Goal: Information Seeking & Learning: Learn about a topic

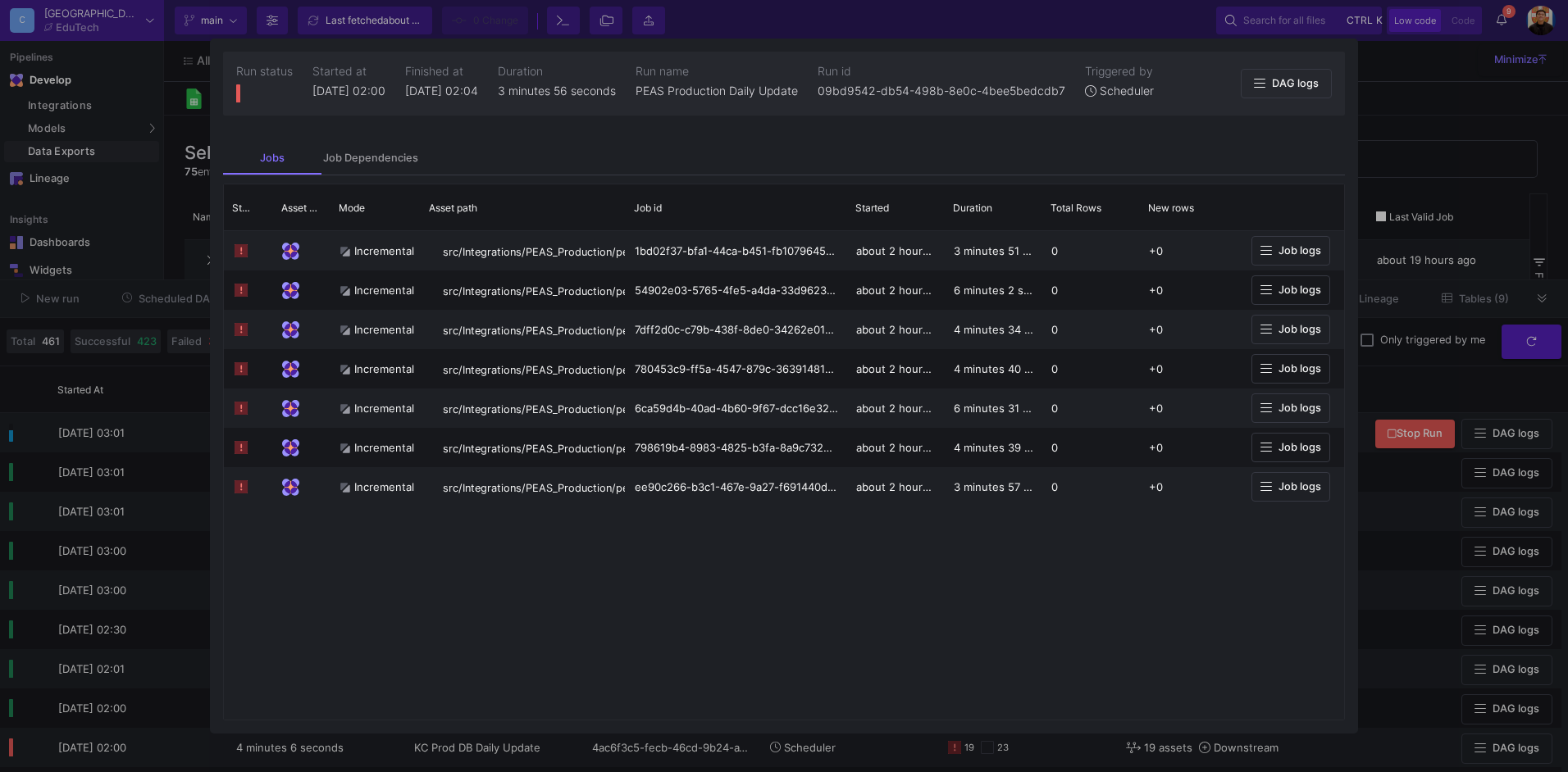
scroll to position [164, 0]
click at [1408, 163] on div at bounding box center [784, 386] width 1568 height 772
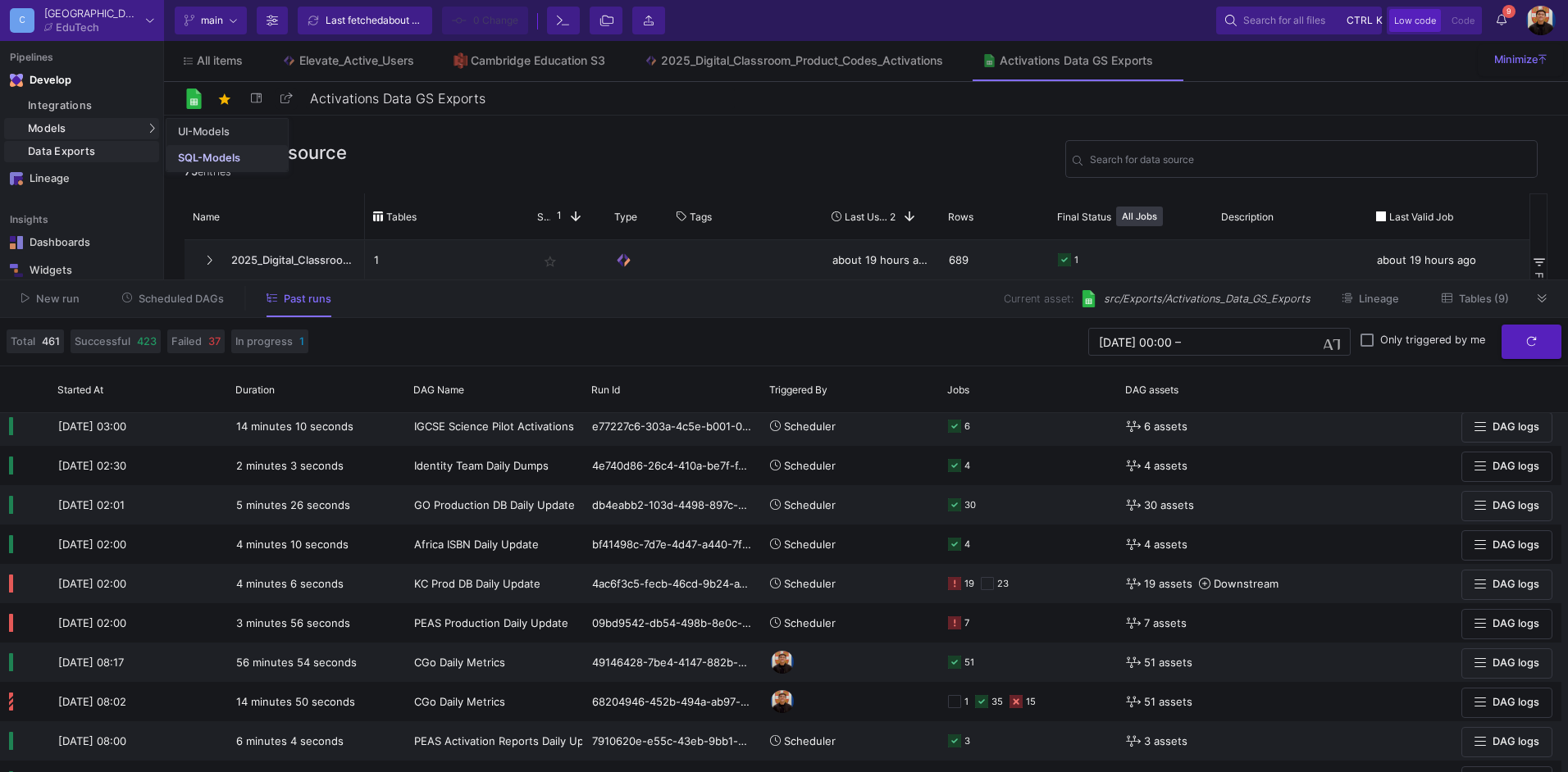
click at [214, 151] on div "SQL-Models" at bounding box center [208, 158] width 62 height 13
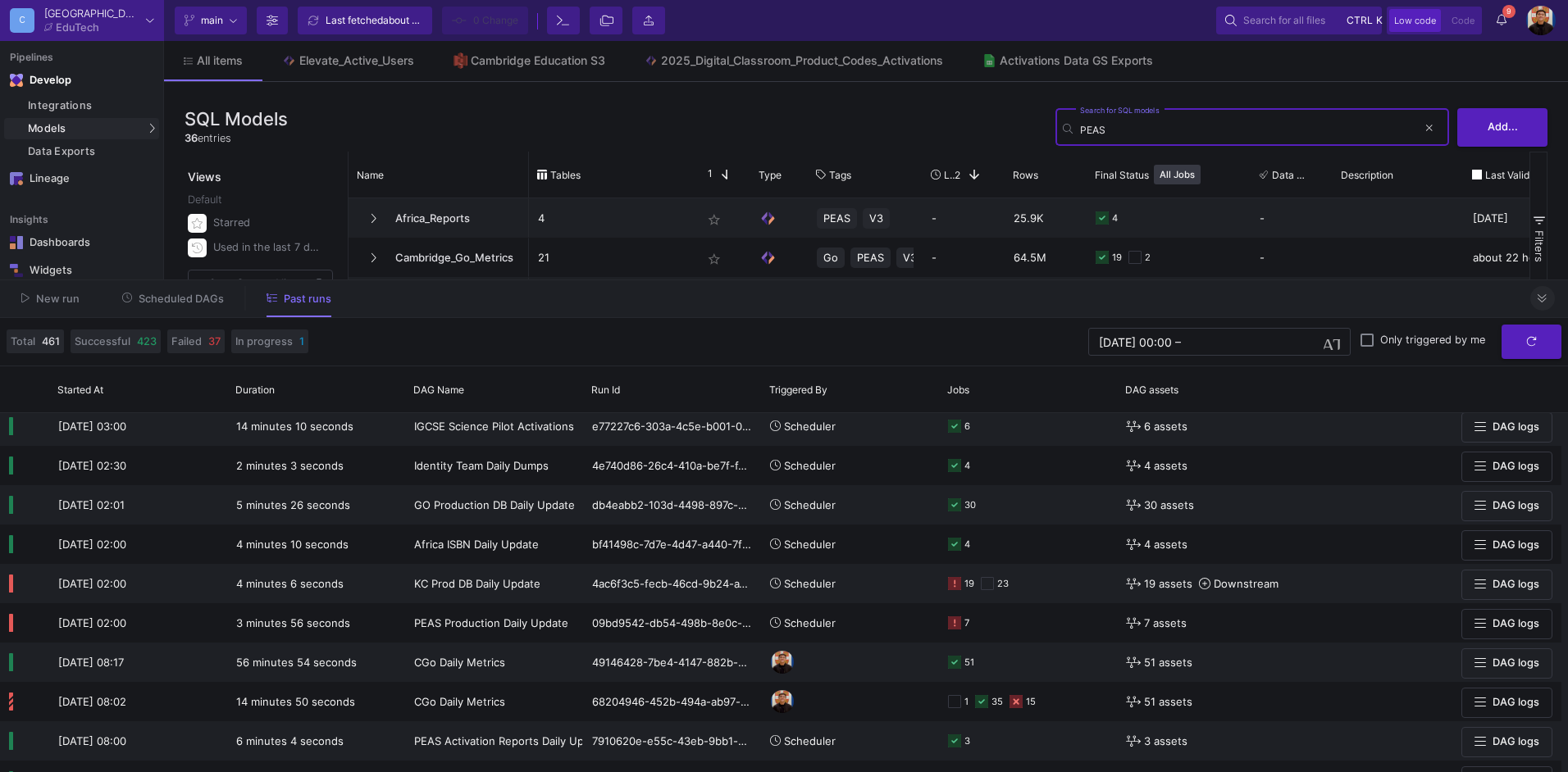
type input "PEAS"
click at [1533, 299] on button at bounding box center [1543, 298] width 25 height 25
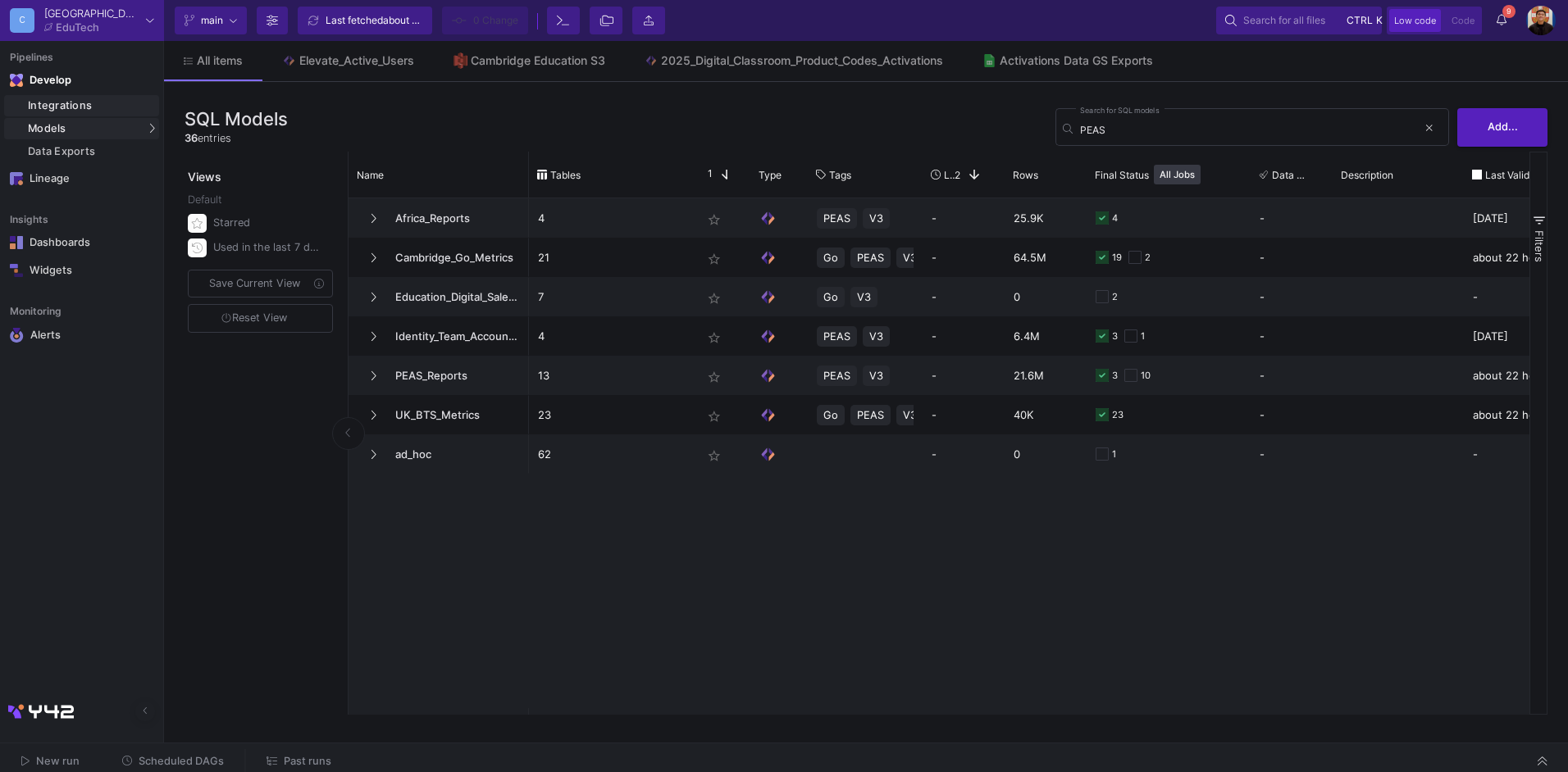
click at [88, 104] on div "Integrations" at bounding box center [91, 105] width 127 height 13
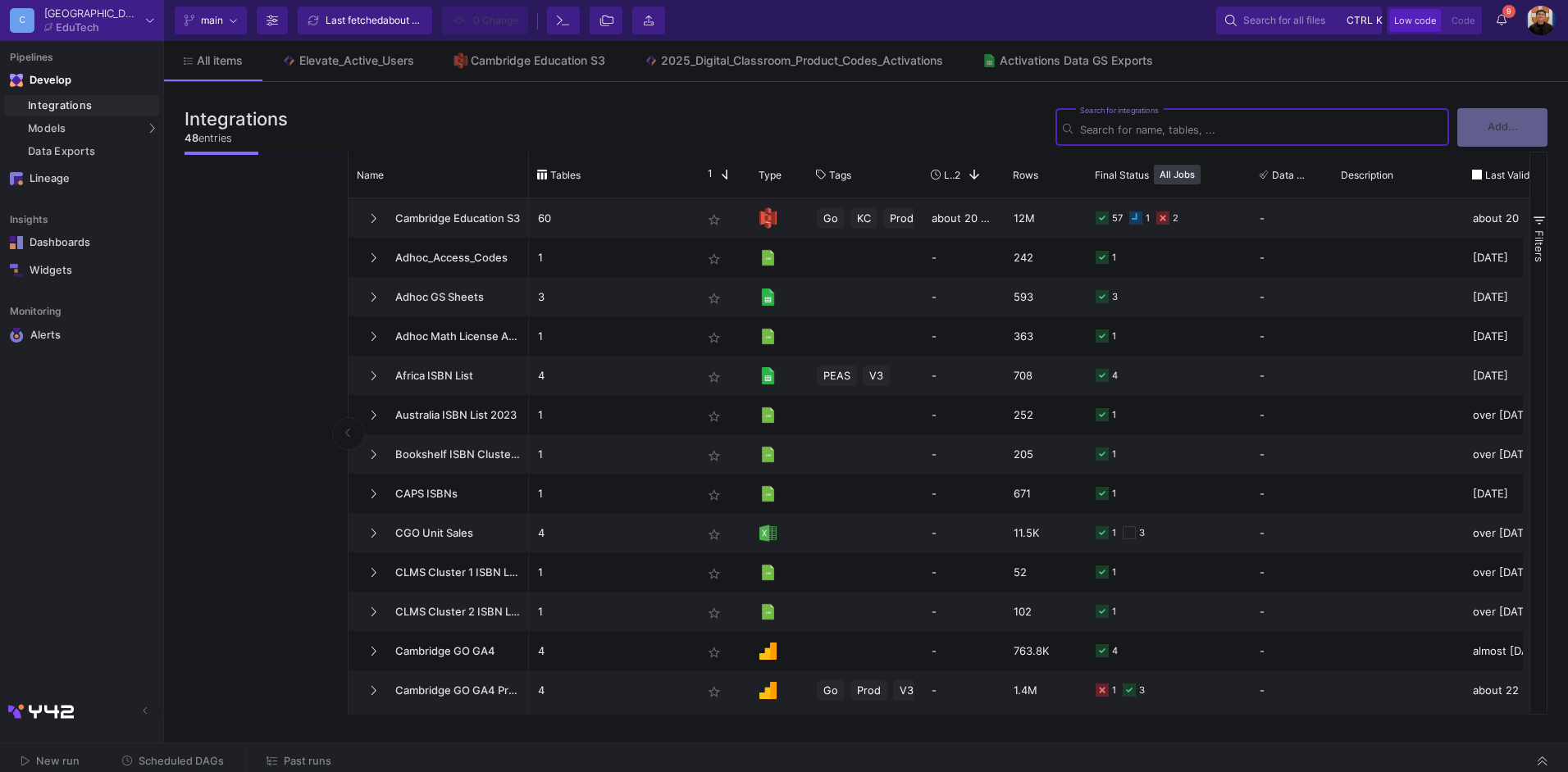
click at [1263, 130] on input "Search for integrations" at bounding box center [1261, 130] width 362 height 12
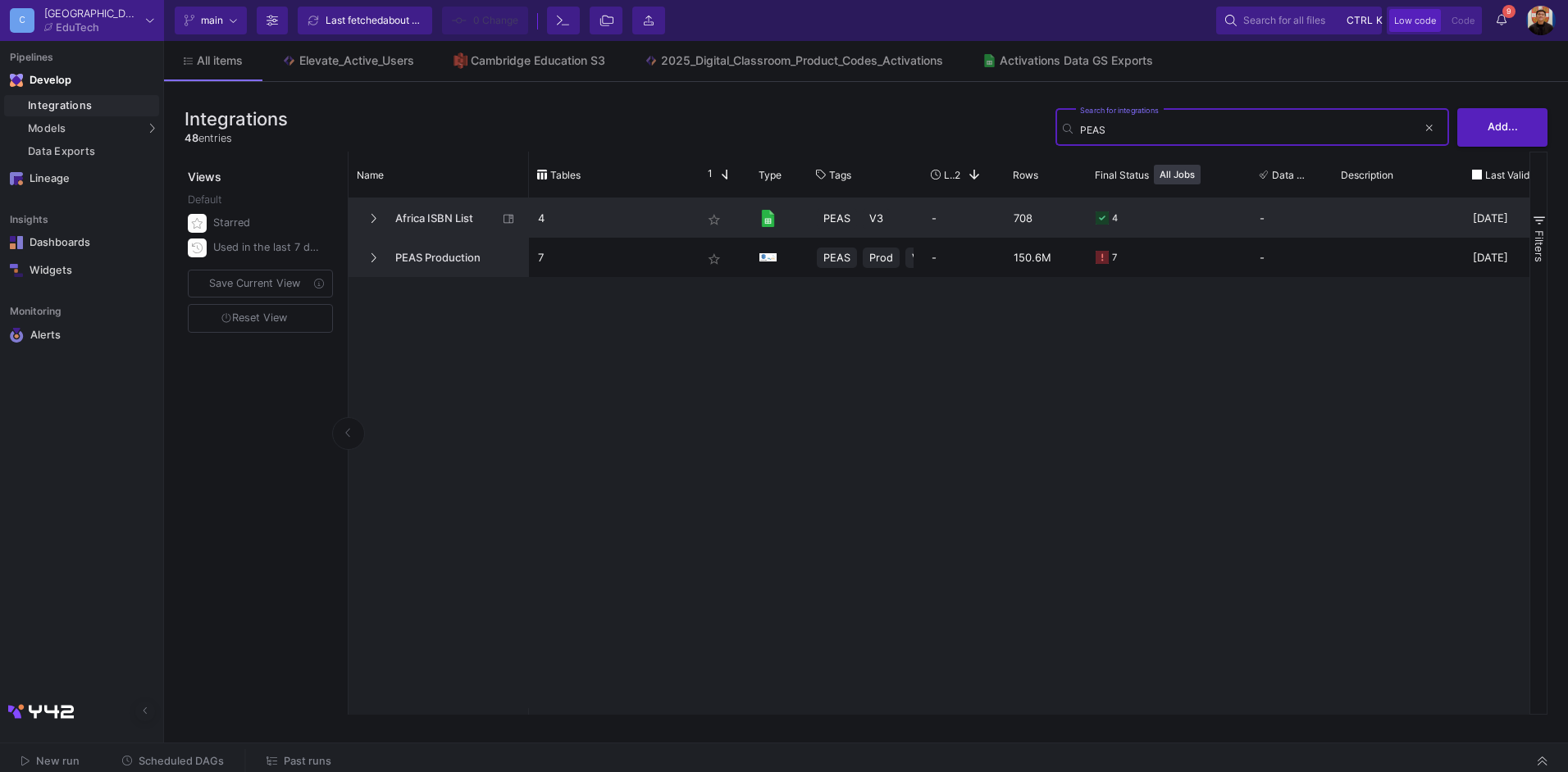
type input "PEAS"
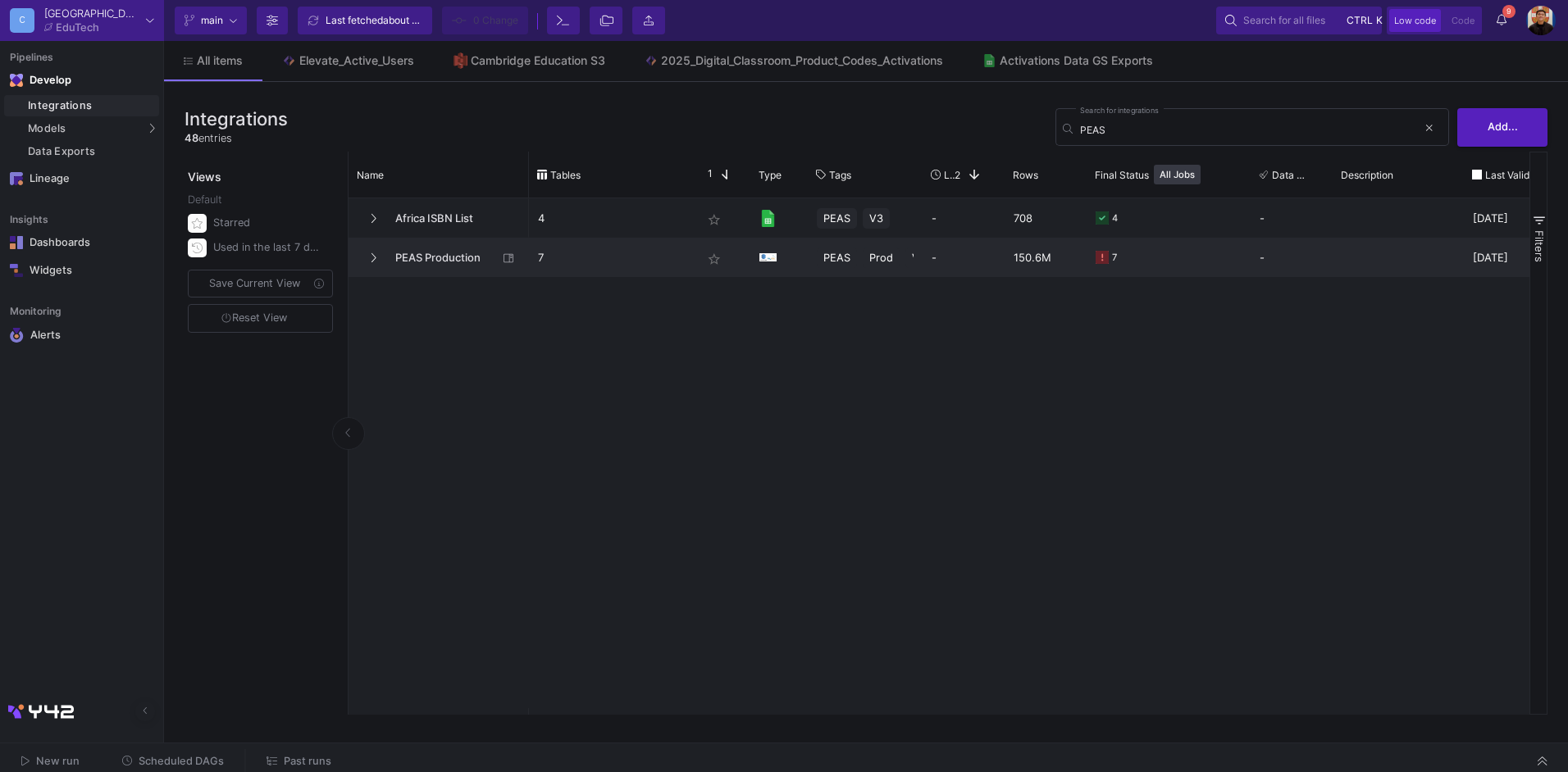
click at [418, 256] on span "PEAS Production" at bounding box center [441, 258] width 112 height 39
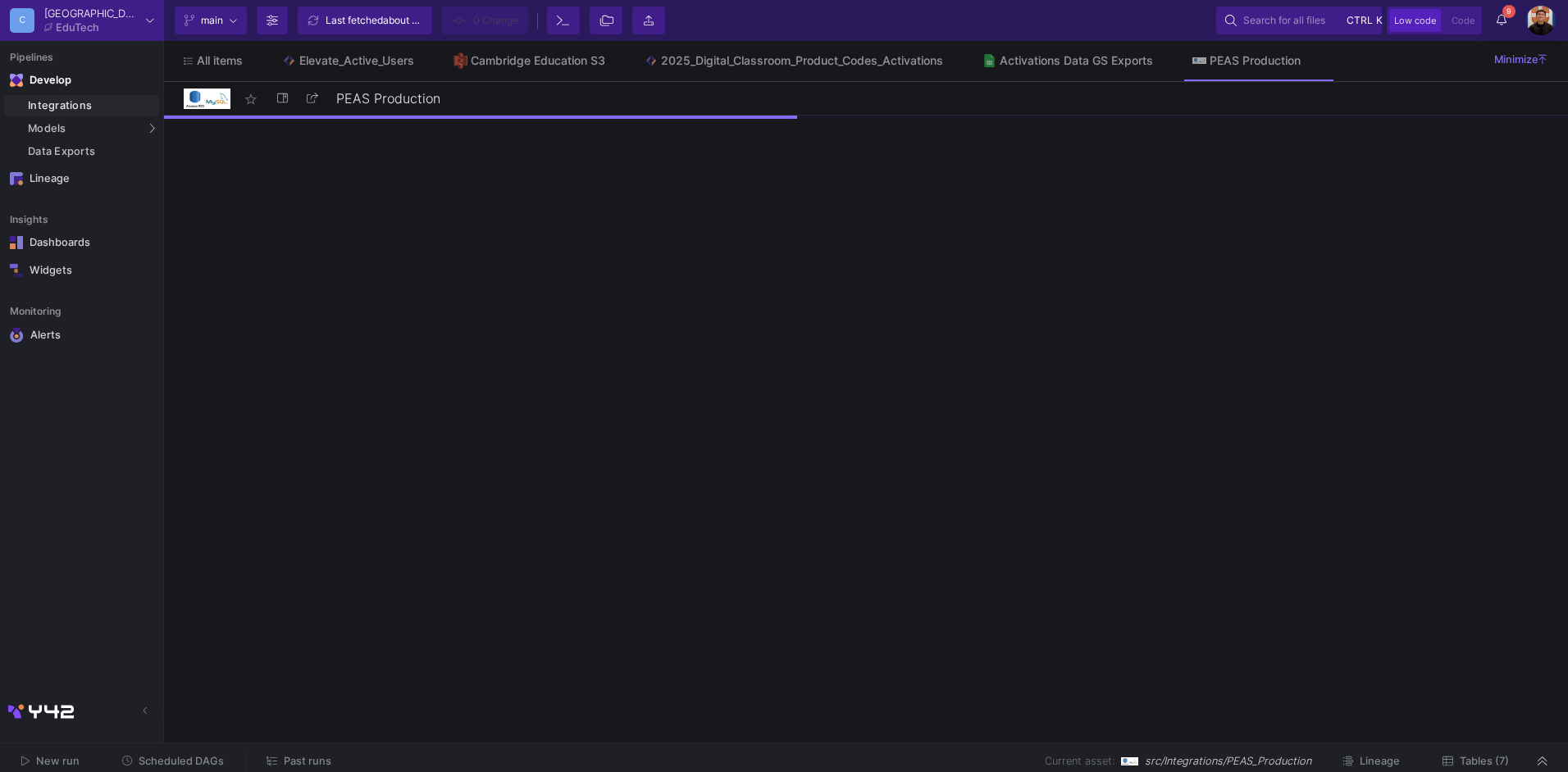
click at [1481, 754] on button "Tables (7)" at bounding box center [1475, 761] width 106 height 25
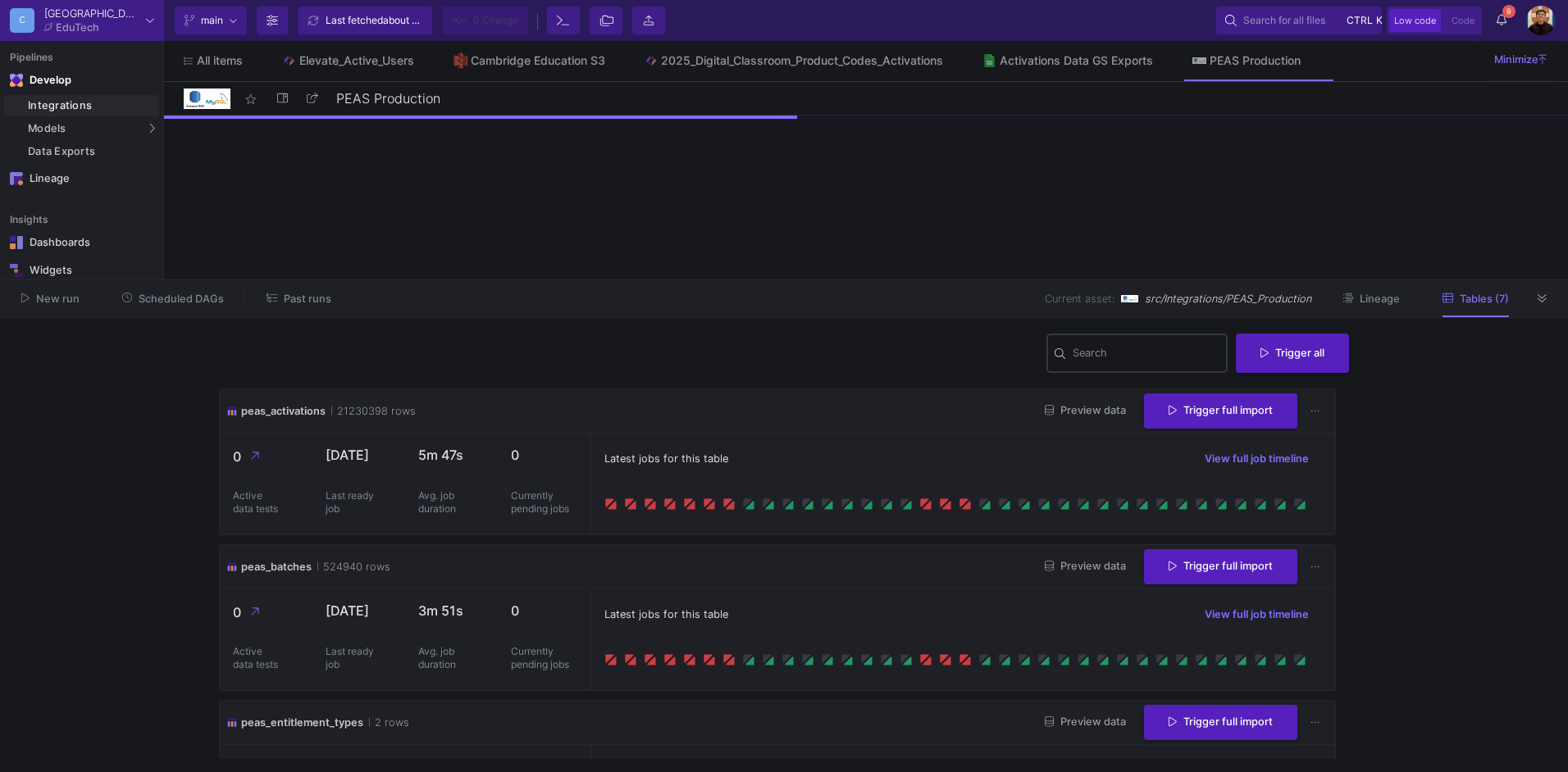
click at [1091, 354] on input "Search" at bounding box center [1146, 355] width 148 height 13
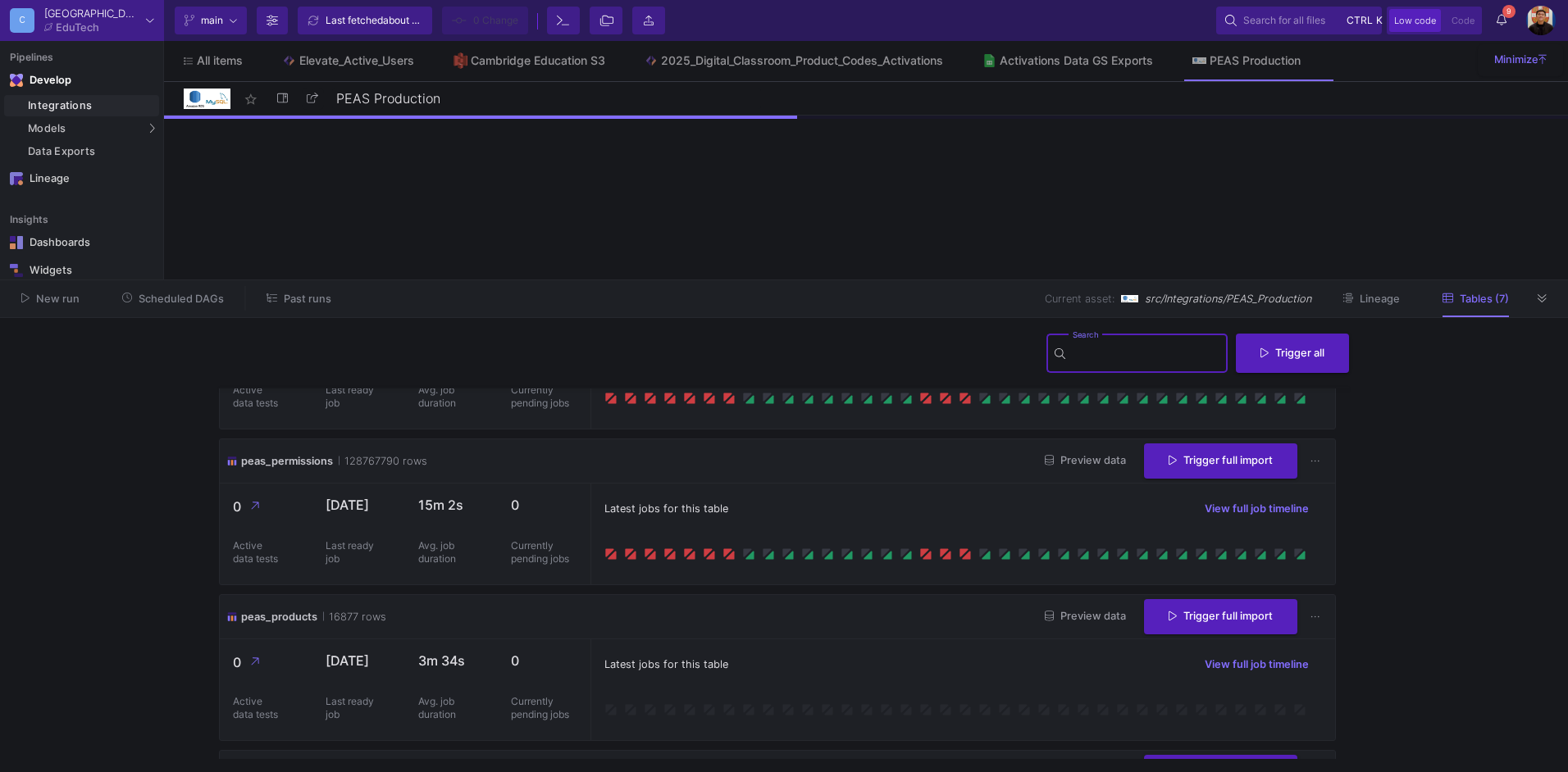
scroll to position [574, 0]
click at [1072, 609] on span "Preview data" at bounding box center [1085, 615] width 81 height 12
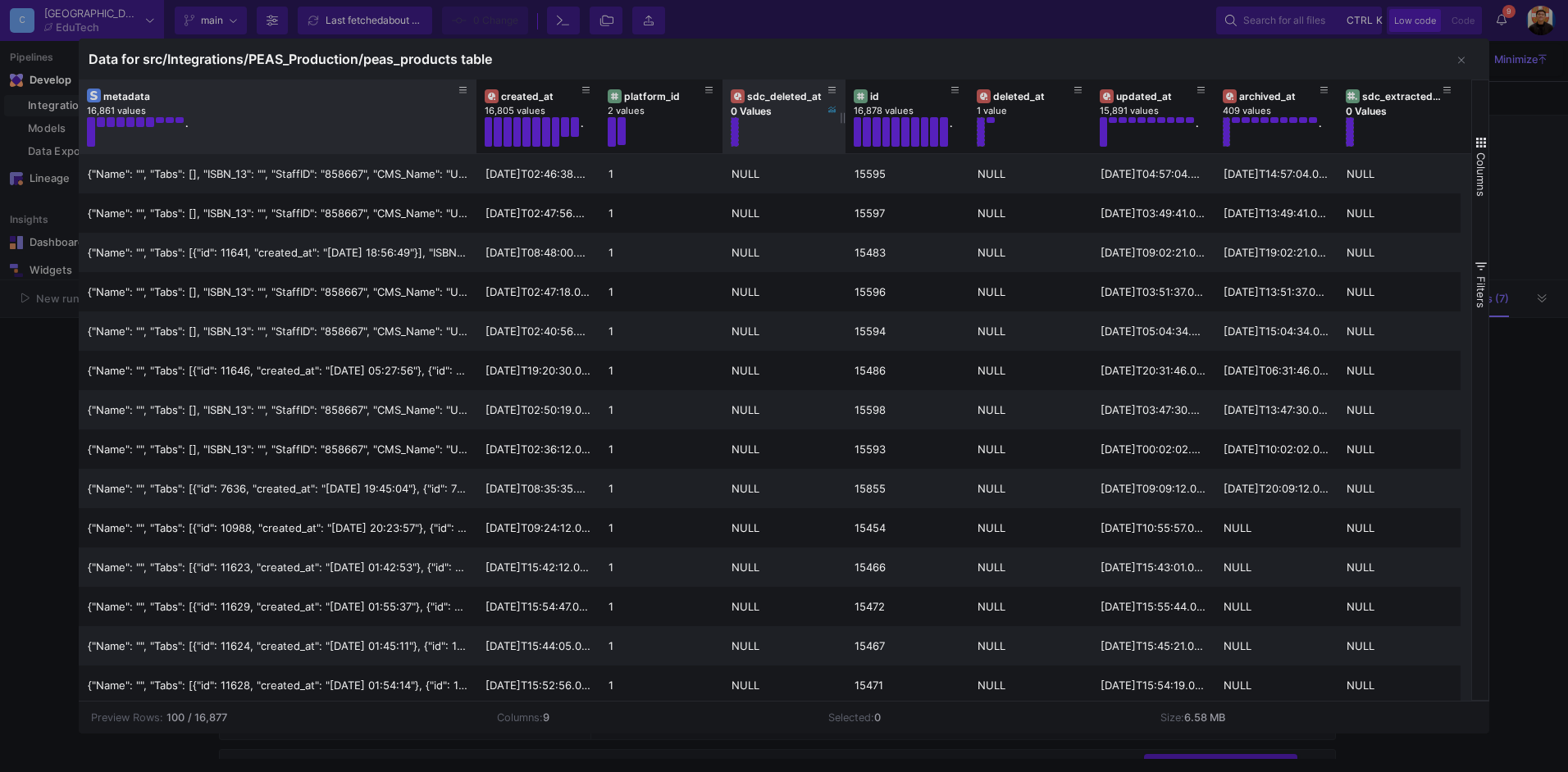
drag, startPoint x: 199, startPoint y: 115, endPoint x: 735, endPoint y: 126, distance: 536.1
click at [735, 126] on div "metadata 16,861 values . created_at 16,805 values . platform_id 2 values sdc_de…" at bounding box center [770, 116] width 1382 height 74
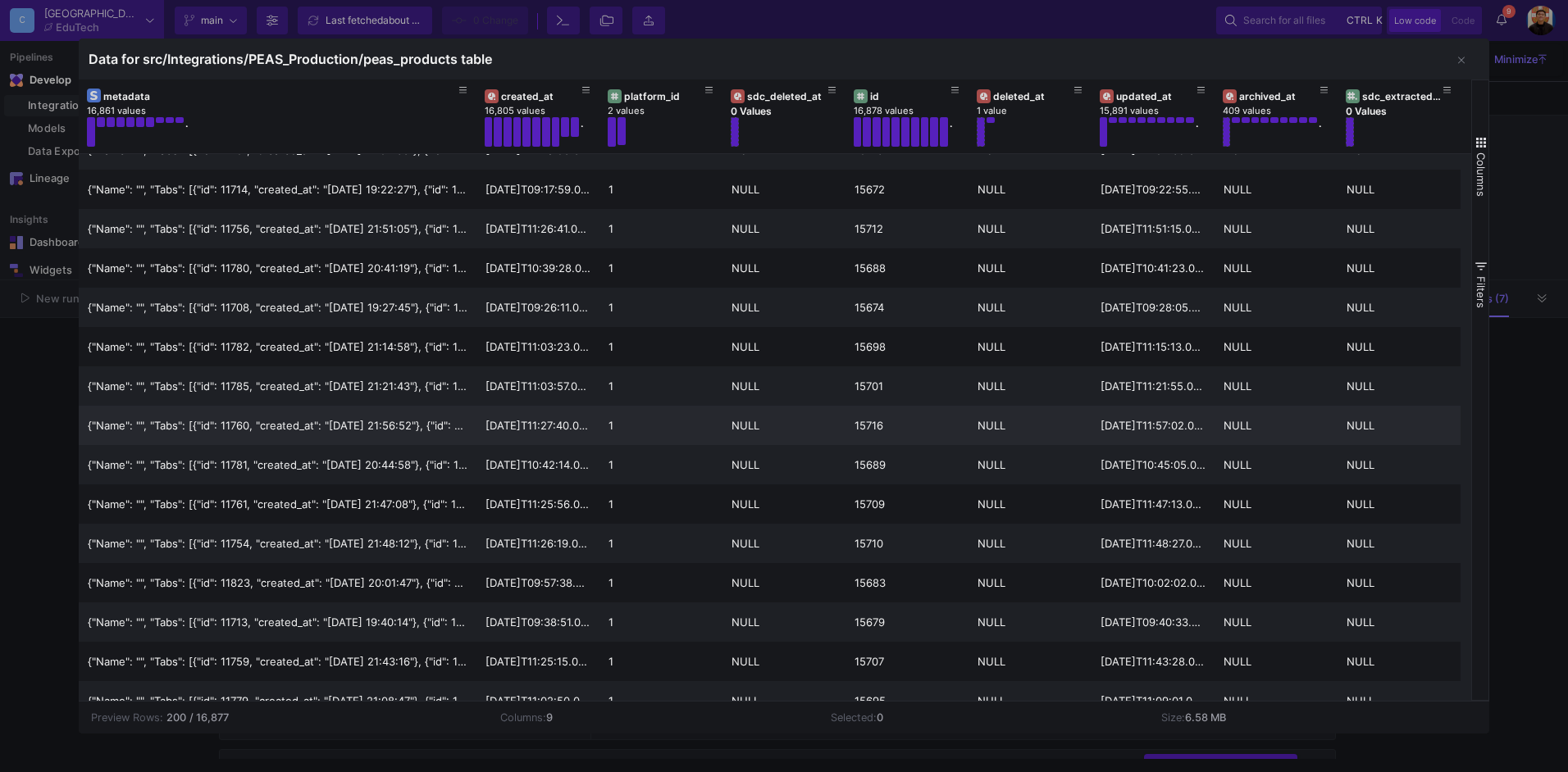
scroll to position [0, 0]
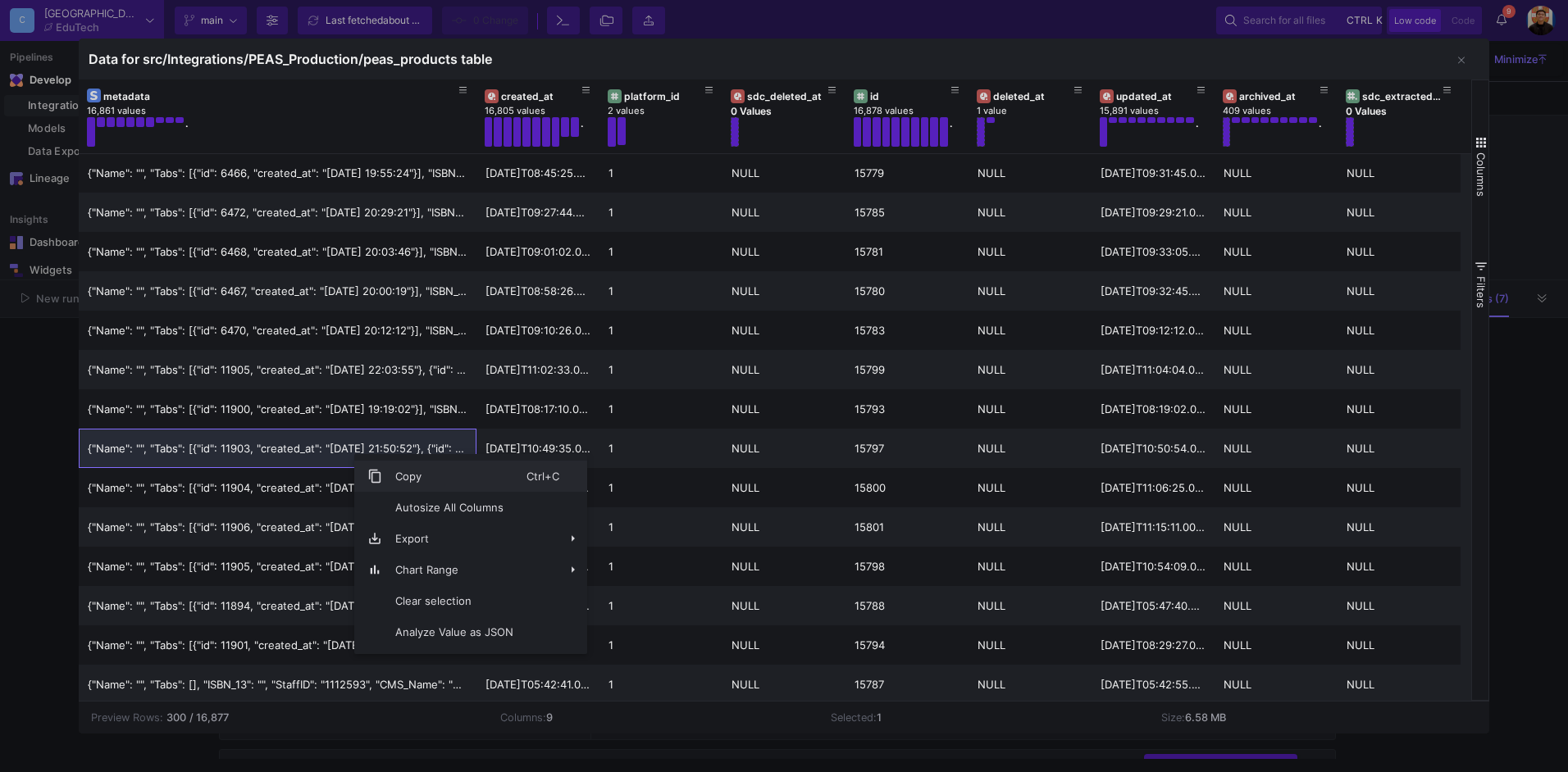
click at [397, 477] on span "Copy" at bounding box center [454, 476] width 144 height 32
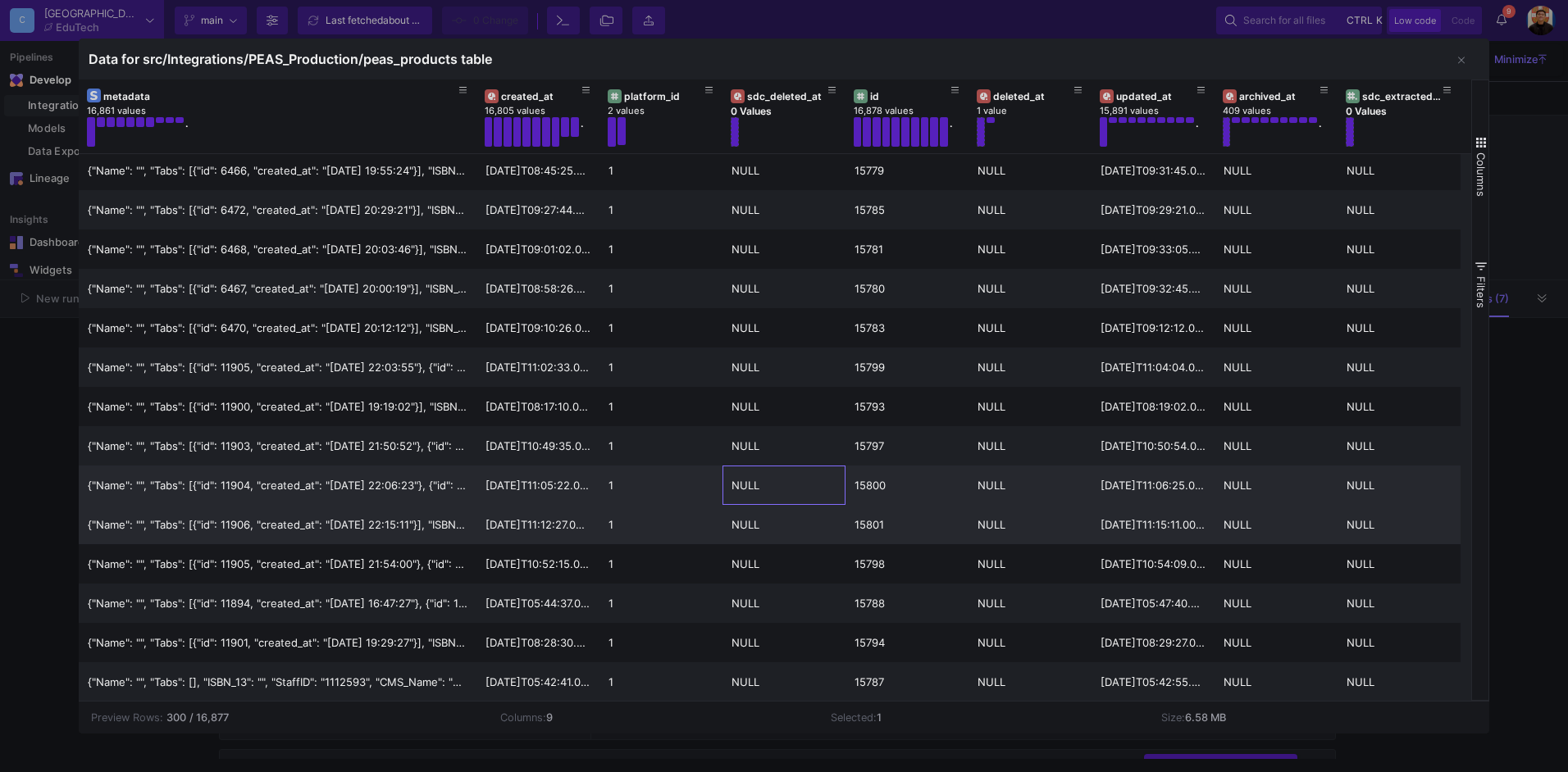
scroll to position [7285, 0]
drag, startPoint x: 783, startPoint y: 498, endPoint x: 1074, endPoint y: 503, distance: 291.0
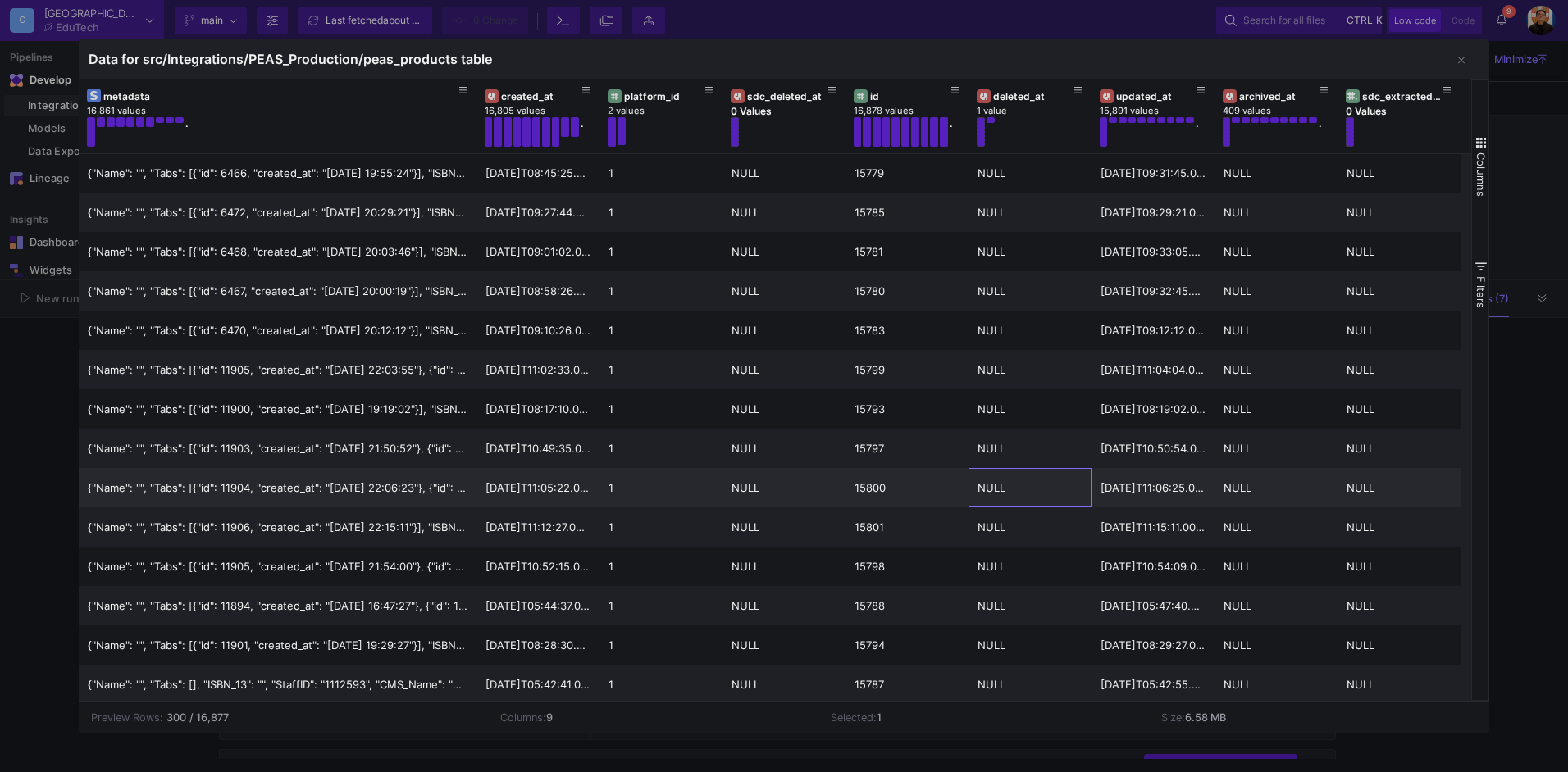
scroll to position [7280, 0]
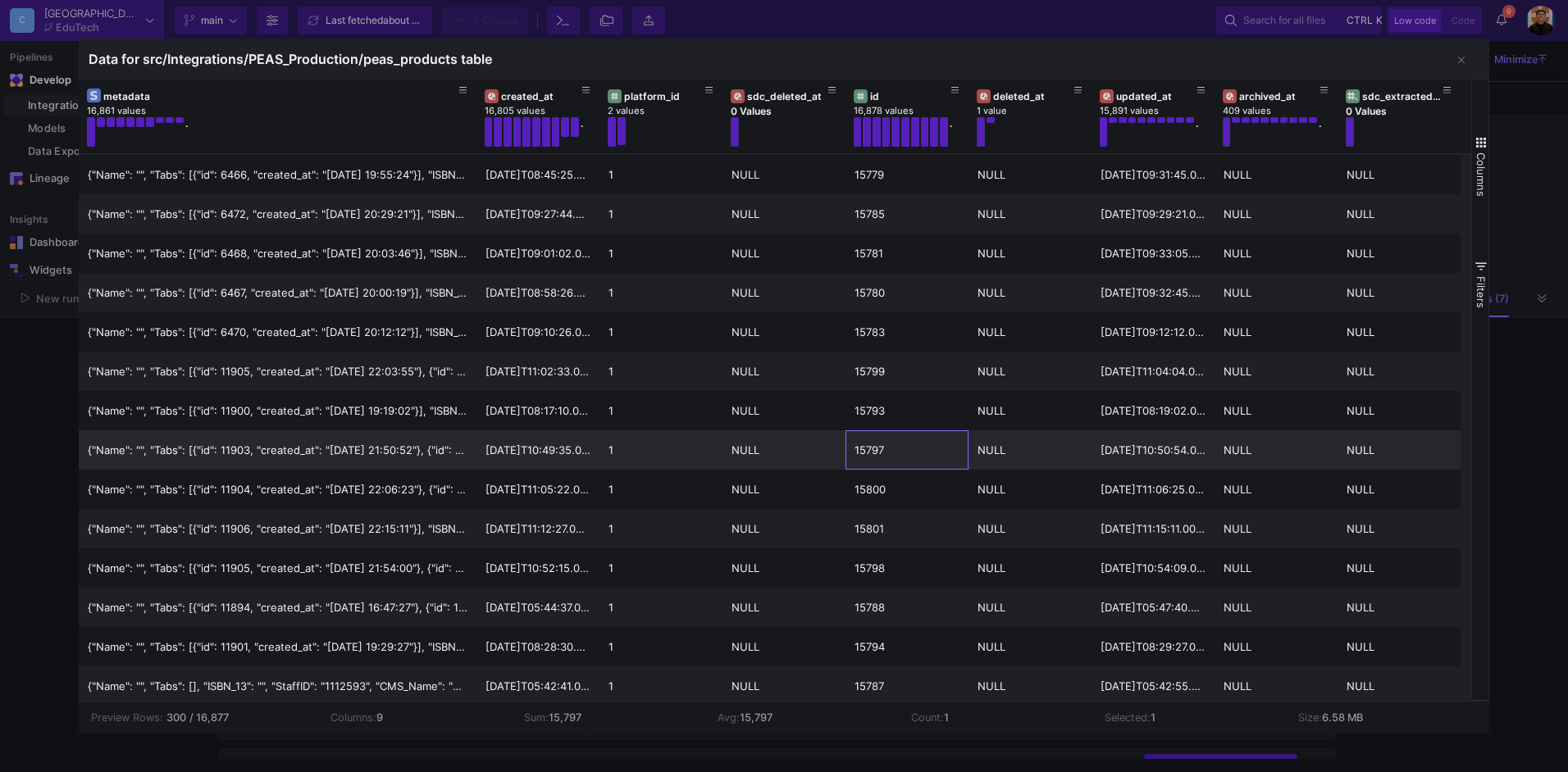
click at [863, 446] on div "15797" at bounding box center [907, 451] width 105 height 39
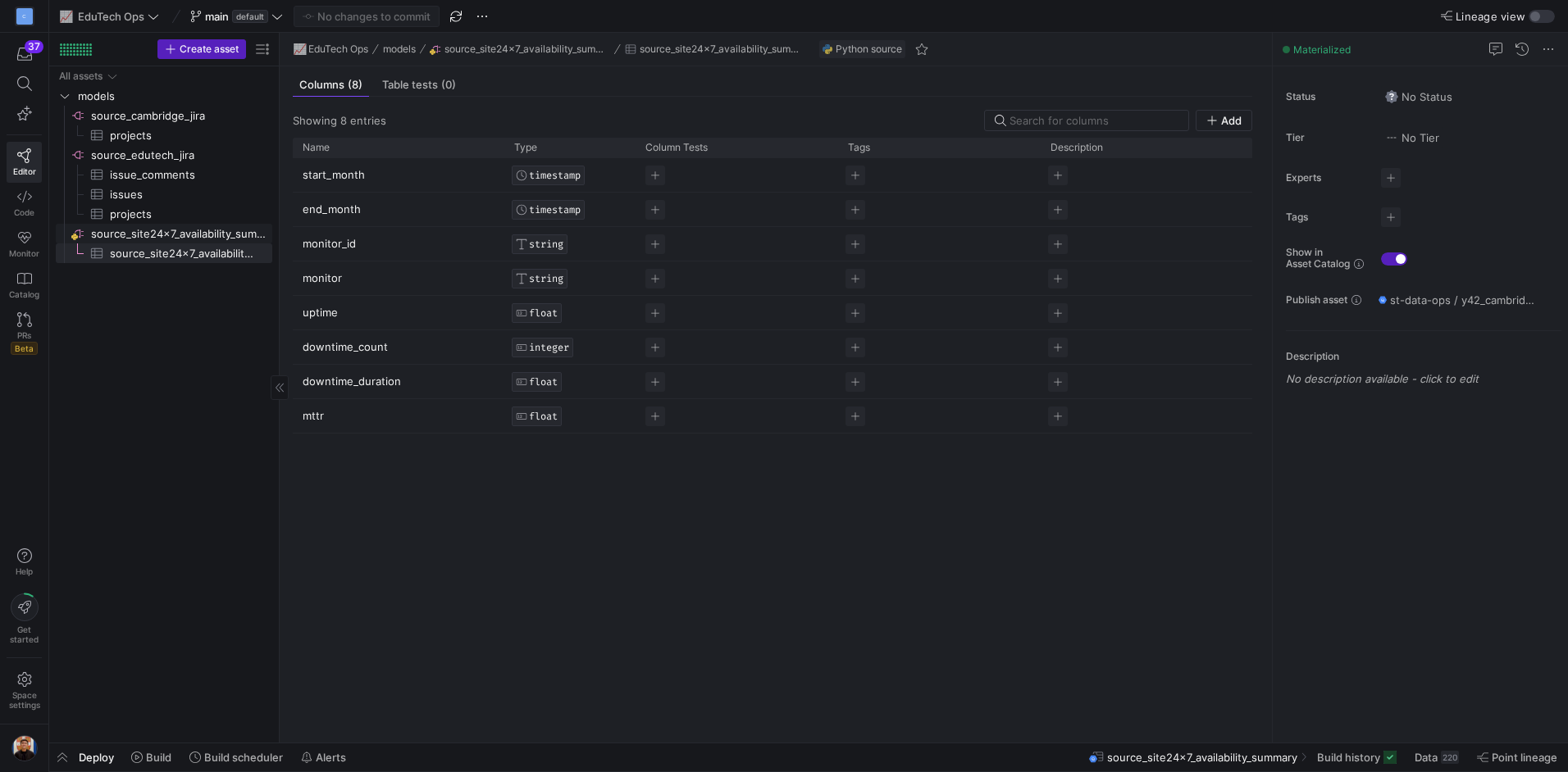
click at [187, 234] on span "source_site24x7_availability_summary​​​​​​​​" at bounding box center [180, 235] width 179 height 19
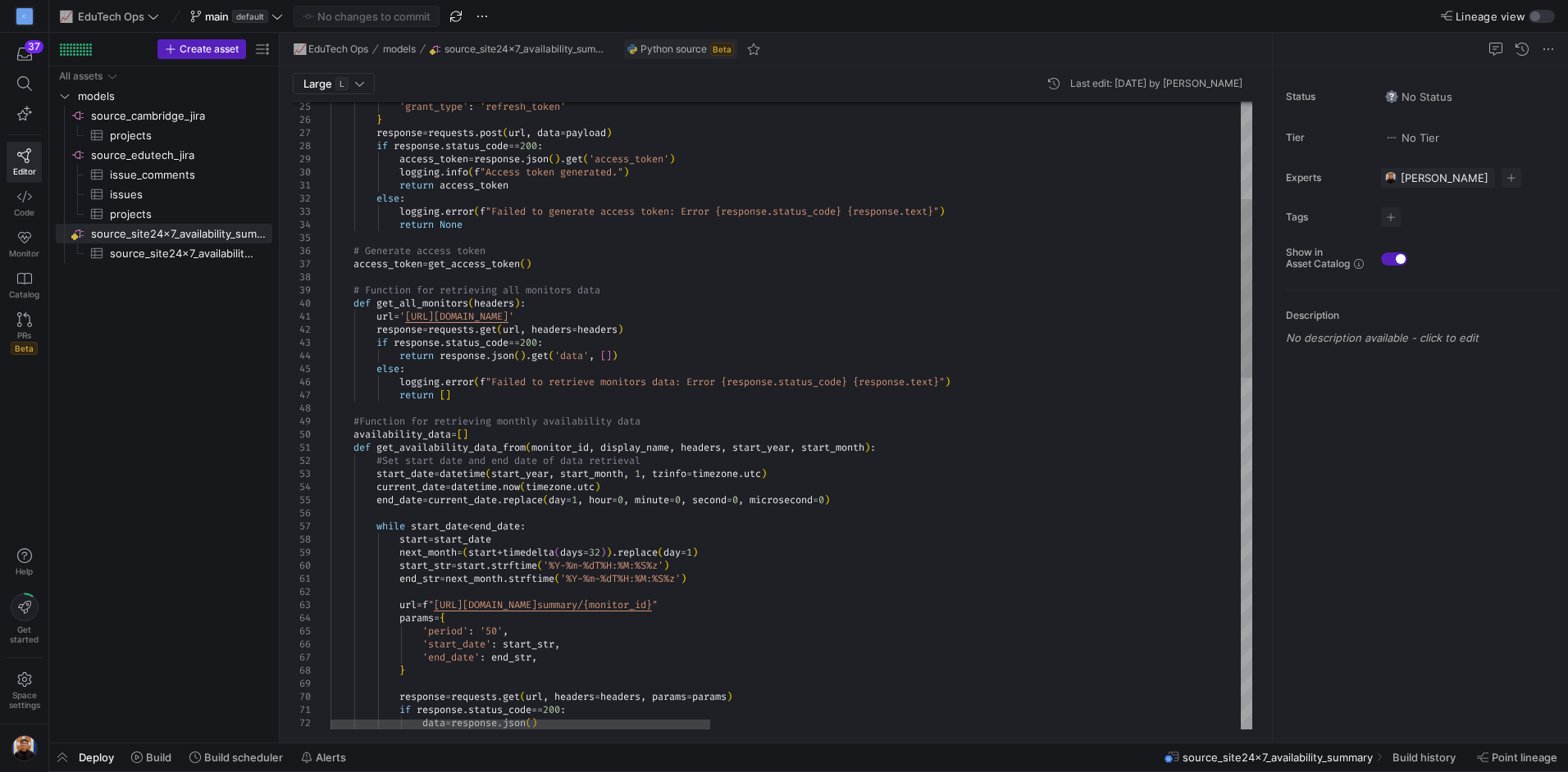
type textarea "import json import logging import pandas as pd import requests import re import…"
